Goal: Task Accomplishment & Management: Manage account settings

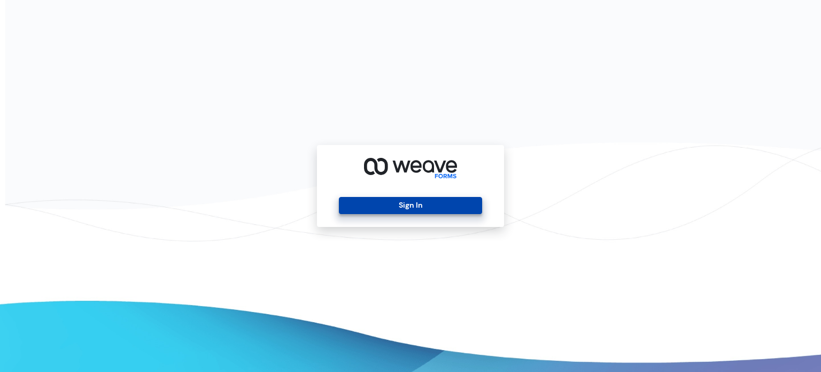
click at [446, 201] on button "Sign In" at bounding box center [410, 205] width 143 height 17
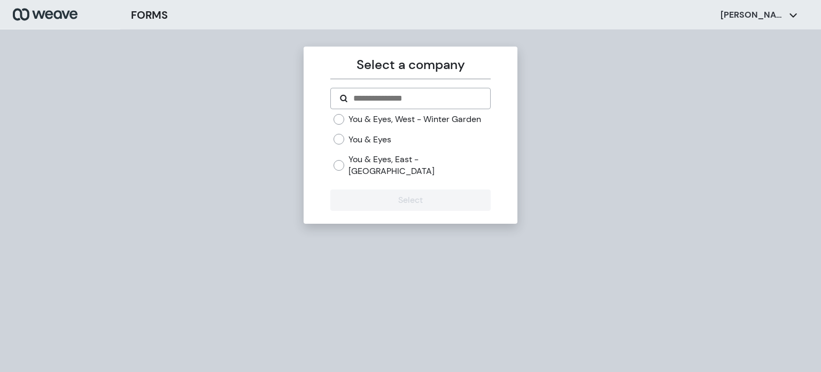
click at [337, 125] on div "You & Eyes, West - Winter Garden You & Eyes You & Eyes, East - Avalon Park" at bounding box center [412, 144] width 157 height 63
click at [338, 125] on div "You & Eyes, West - Winter Garden" at bounding box center [412, 119] width 157 height 12
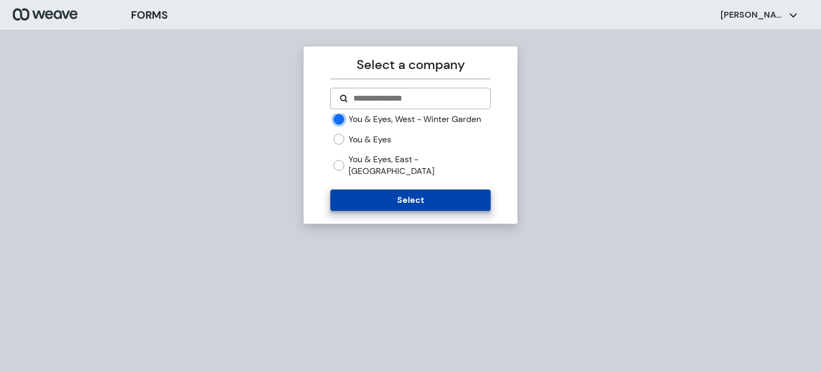
click at [393, 194] on button "Select" at bounding box center [410, 199] width 160 height 21
